Goal: Task Accomplishment & Management: Use online tool/utility

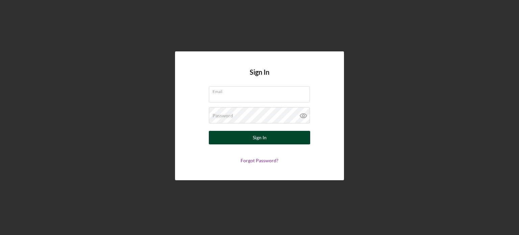
type input "[EMAIL_ADDRESS][DOMAIN_NAME]"
click at [242, 131] on button "Sign In" at bounding box center [259, 138] width 101 height 14
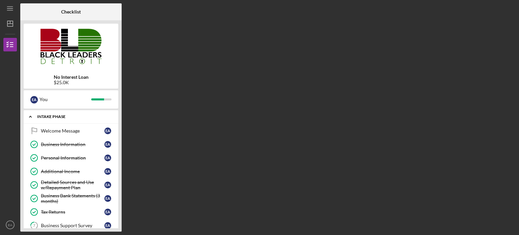
click at [31, 115] on icon "Icon/Expander" at bounding box center [31, 117] width 14 height 14
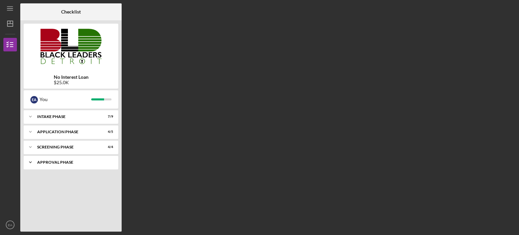
click at [30, 161] on icon "Icon/Expander" at bounding box center [31, 162] width 14 height 14
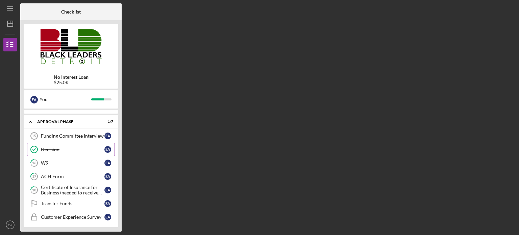
scroll to position [42, 0]
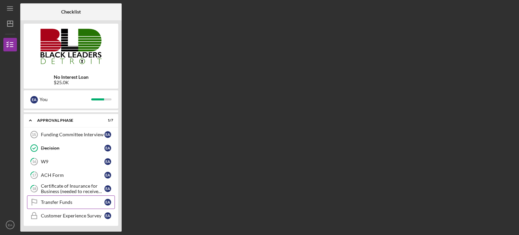
click at [70, 200] on div "Transfer Funds" at bounding box center [73, 201] width 64 height 5
